Goal: Information Seeking & Learning: Learn about a topic

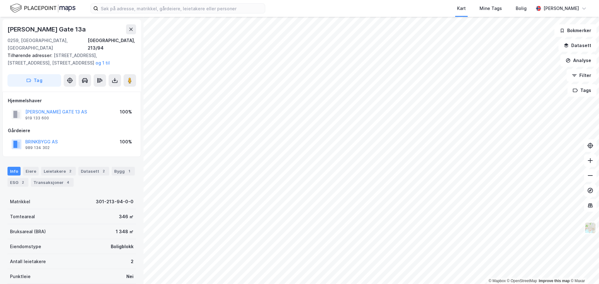
scroll to position [0, 0]
click at [0, 0] on button "[PERSON_NAME] GATE 13 AS" at bounding box center [0, 0] width 0 height 0
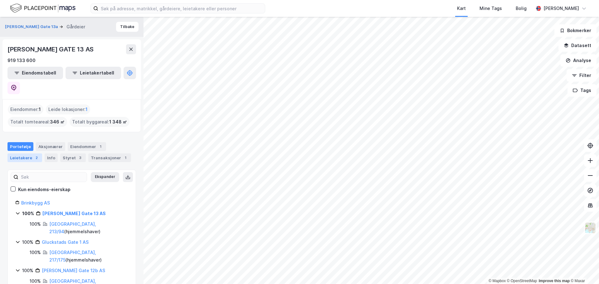
click at [23, 153] on div "Leietakere 2" at bounding box center [24, 157] width 35 height 9
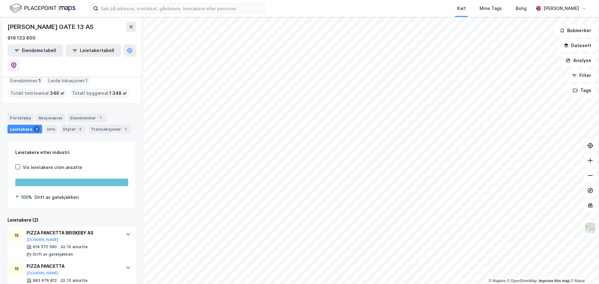
scroll to position [31, 0]
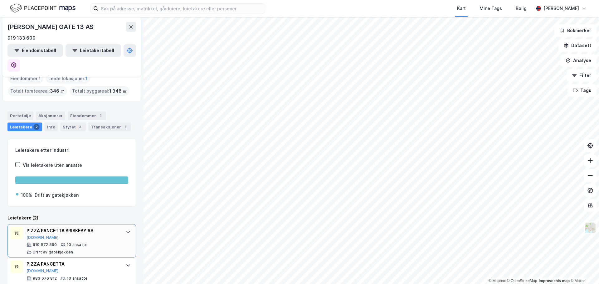
click at [51, 227] on div "PIZZA PANCETTA BRISKEBY AS [DOMAIN_NAME]" at bounding box center [73, 233] width 93 height 13
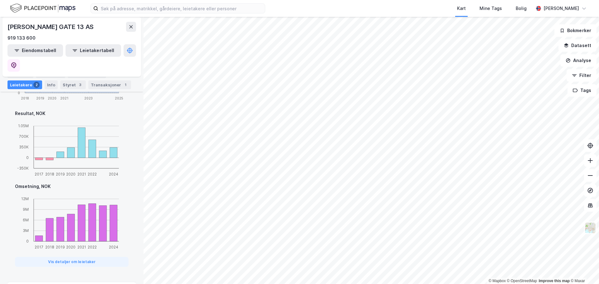
scroll to position [322, 0]
